Goal: Task Accomplishment & Management: Use online tool/utility

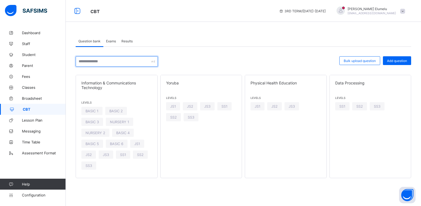
click at [126, 61] on input "text" at bounding box center [117, 61] width 82 height 10
click at [205, 57] on div at bounding box center [248, 61] width 176 height 10
click at [111, 43] on span "Exams" at bounding box center [111, 41] width 10 height 4
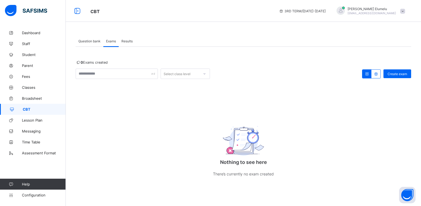
click at [129, 43] on span "Results" at bounding box center [126, 41] width 11 height 4
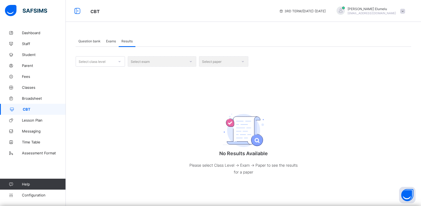
click at [88, 40] on span "Question bank" at bounding box center [89, 41] width 22 height 4
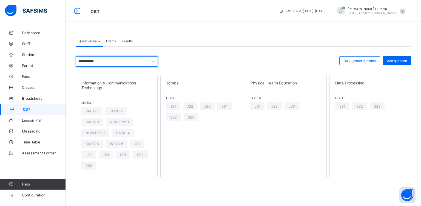
click at [103, 66] on input "**********" at bounding box center [117, 61] width 82 height 10
type input "*"
click at [197, 56] on div "Bulk upload question Add question Information & Communications Technology Level…" at bounding box center [243, 113] width 335 height 132
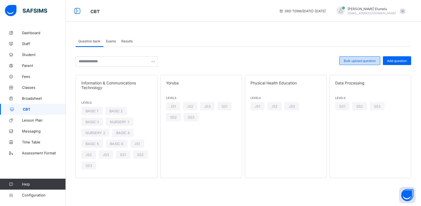
click at [343, 63] on div "Bulk upload question" at bounding box center [359, 60] width 41 height 9
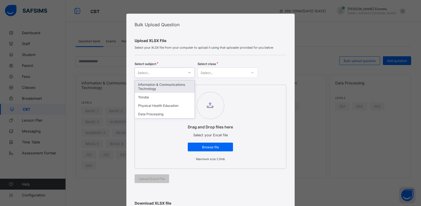
click at [188, 73] on icon at bounding box center [189, 72] width 3 height 5
click at [175, 60] on div "Select subject option Information & Communications Technology focused, 1 of 4. …" at bounding box center [210, 68] width 152 height 19
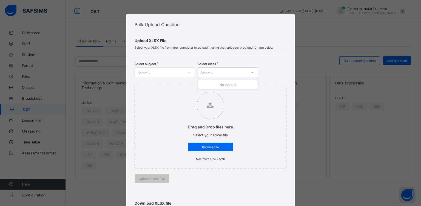
click at [236, 72] on div "Select..." at bounding box center [222, 73] width 49 height 8
click at [341, 86] on div "Bulk Upload Question Upload XLSX File Select your XLSX file from your computer …" at bounding box center [210, 103] width 421 height 206
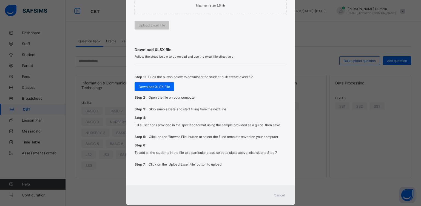
scroll to position [154, 0]
click at [160, 91] on div "Step 2: Open the file on your computer" at bounding box center [210, 97] width 152 height 12
click at [160, 86] on span "Download XLSX File" at bounding box center [154, 86] width 31 height 4
click at [279, 36] on div "Download XLSX file Follow the steps below to download and use the excel file ef…" at bounding box center [210, 106] width 152 height 141
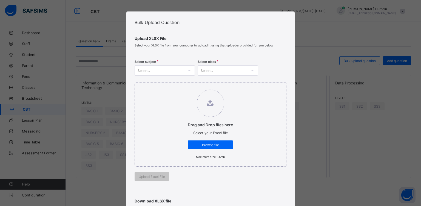
scroll to position [0, 0]
